Goal: Check status: Check status

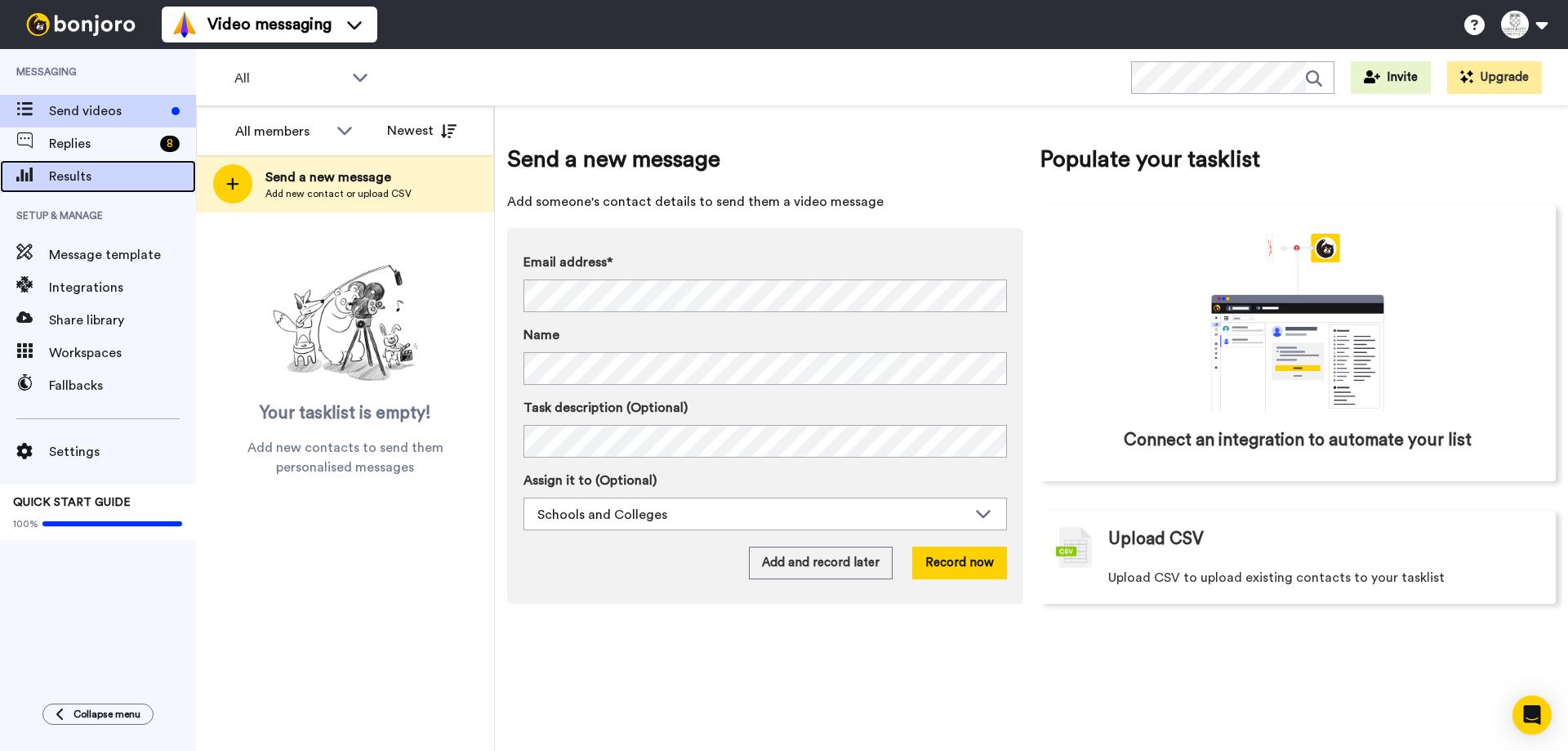
click at [104, 173] on span "Results" at bounding box center [122, 176] width 147 height 19
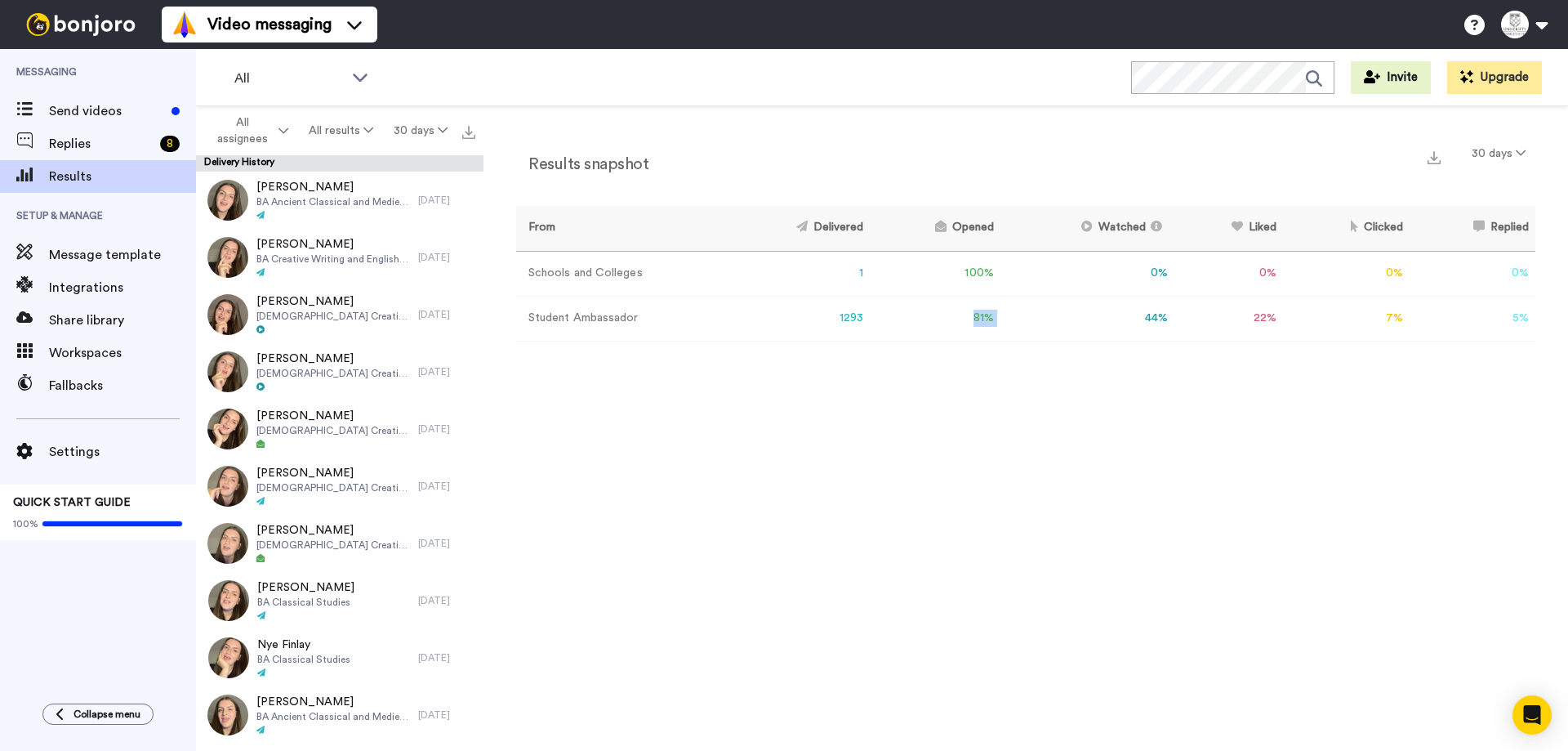
drag, startPoint x: 955, startPoint y: 305, endPoint x: 1041, endPoint y: 315, distance: 86.6
click at [1041, 315] on tr "Student Ambassador 1293 81 % 44 % 22 % 7 % 5 % 0" at bounding box center [1026, 318] width 1019 height 45
click at [1069, 372] on div "Results snapshot 30 days From Delivered Opened Watched Liked Clicked Replied Fa…" at bounding box center [1025, 432] width 1084 height 652
drag, startPoint x: 1134, startPoint y: 319, endPoint x: 1194, endPoint y: 312, distance: 60.4
click at [1194, 312] on tr "Student Ambassador 1293 81 % 44 % 22 % 7 % 5 % 0" at bounding box center [1026, 318] width 1019 height 45
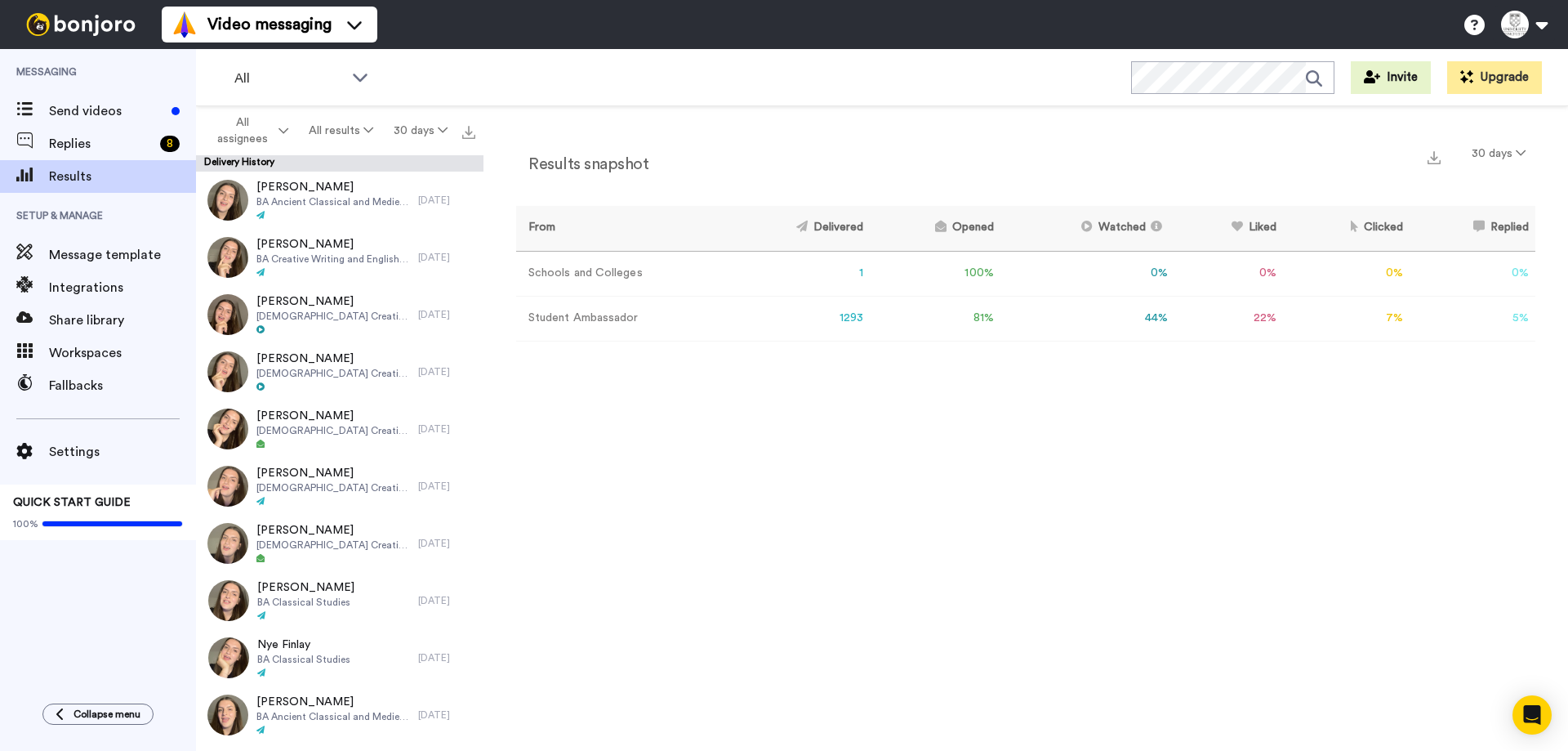
click at [1167, 353] on div "Results snapshot 30 days From Delivered Opened Watched Liked Clicked Replied Fa…" at bounding box center [1026, 249] width 1019 height 219
click at [150, 121] on div "Send videos" at bounding box center [98, 110] width 196 height 33
